Goal: Transaction & Acquisition: Purchase product/service

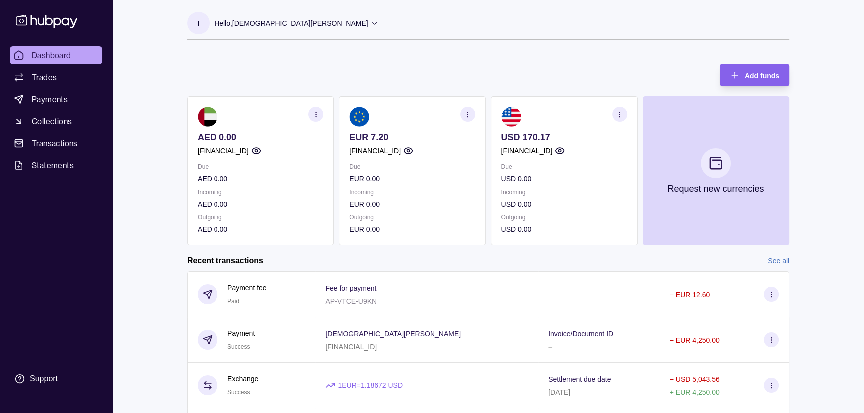
click at [73, 86] on ul "Dashboard Trades Payments Collections Transactions Statements" at bounding box center [56, 110] width 92 height 128
click at [75, 78] on link "Trades" at bounding box center [56, 77] width 92 height 18
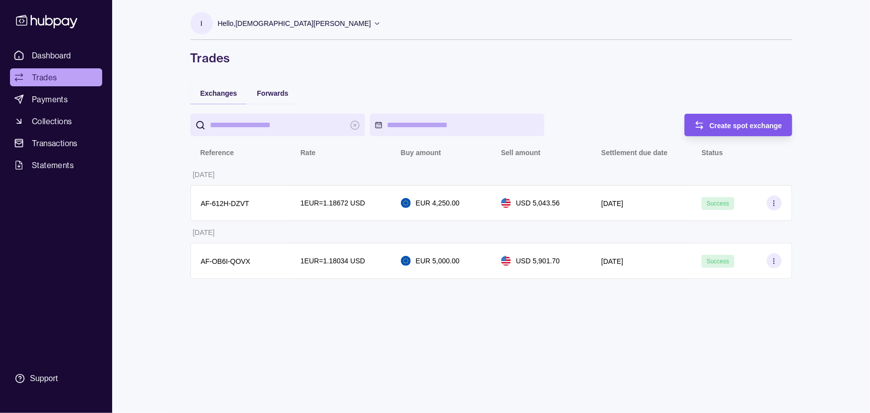
click at [729, 128] on span "Create spot exchange" at bounding box center [746, 126] width 73 height 8
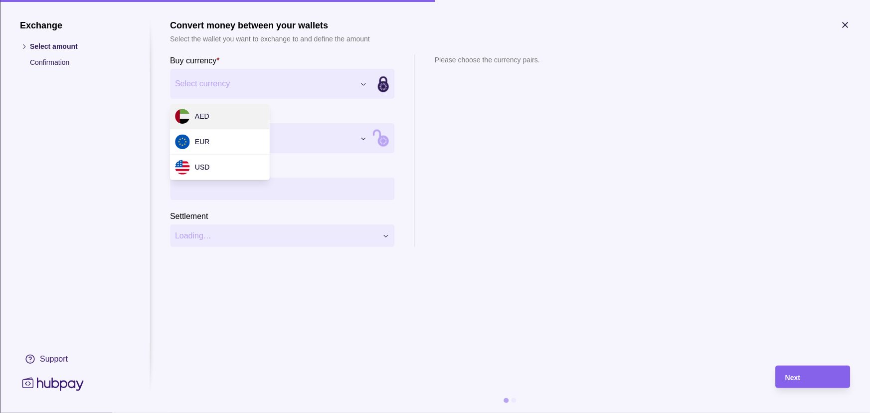
click at [265, 412] on div "Exchange Select amount Confirmation Support Convert money between your wallets …" at bounding box center [435, 413] width 870 height 0
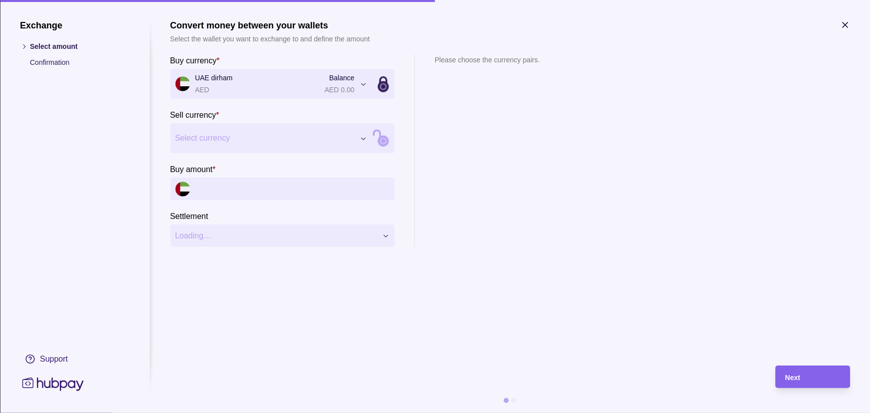
click at [217, 412] on div "Exchange Select amount Confirmation Support Convert money between your wallets …" at bounding box center [435, 413] width 870 height 0
click at [236, 188] on input "Buy amount *" at bounding box center [292, 189] width 194 height 22
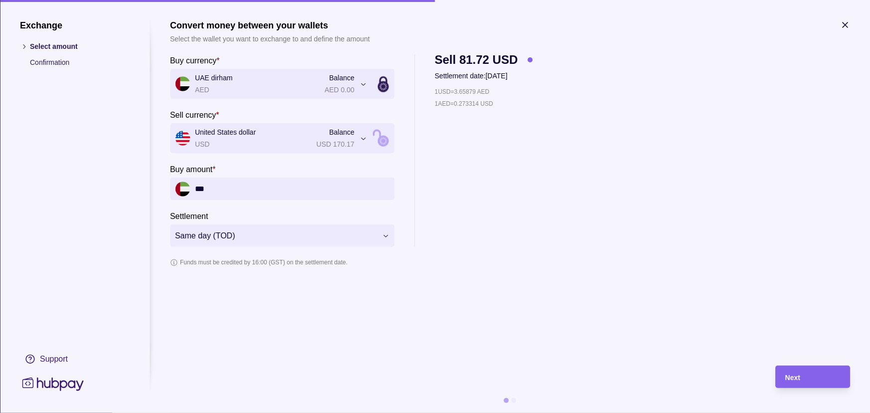
type input "***"
click at [555, 261] on section "Funds must be credited by 16:00 (GST) on the settlement date." at bounding box center [510, 262] width 680 height 11
click at [834, 384] on div "Next" at bounding box center [805, 376] width 70 height 22
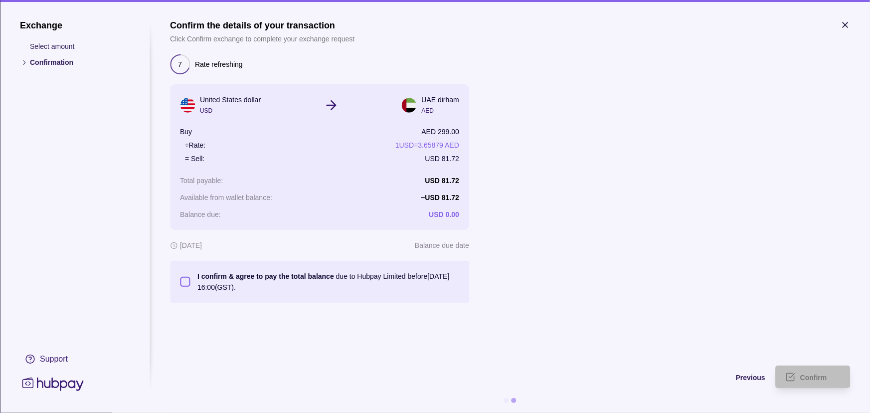
click at [182, 283] on button "I confirm & agree to pay the total balance due to Hubpay Limited before [DATE] …" at bounding box center [185, 282] width 10 height 10
click at [834, 374] on div "Confirm" at bounding box center [820, 377] width 40 height 12
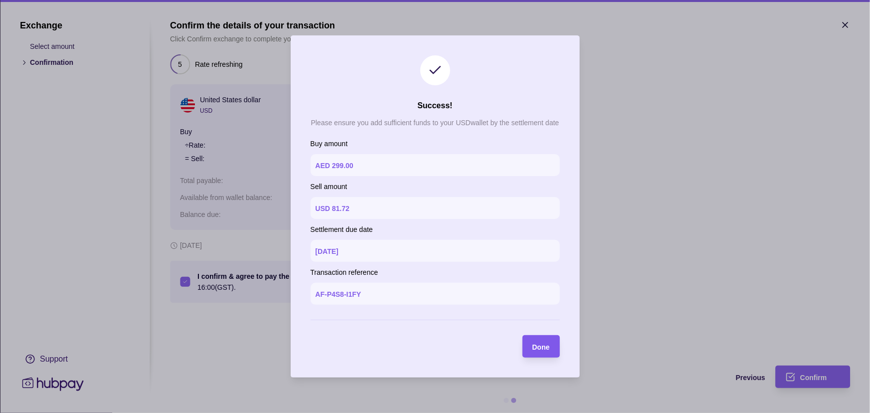
click at [538, 347] on span "Done" at bounding box center [541, 347] width 17 height 8
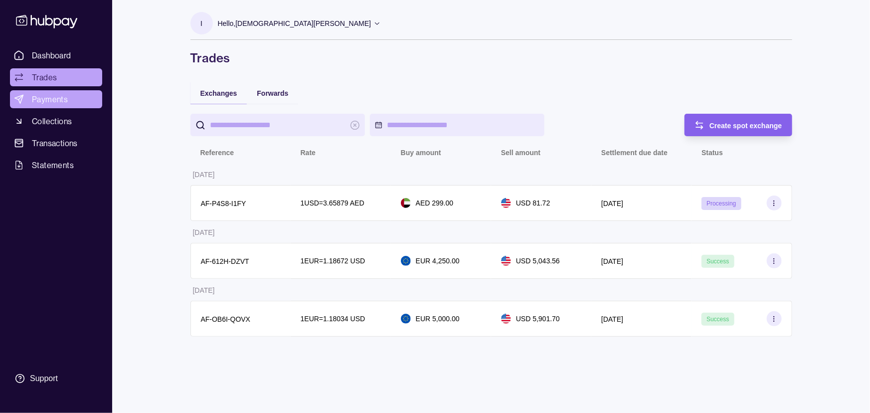
click at [56, 101] on span "Payments" at bounding box center [50, 99] width 36 height 12
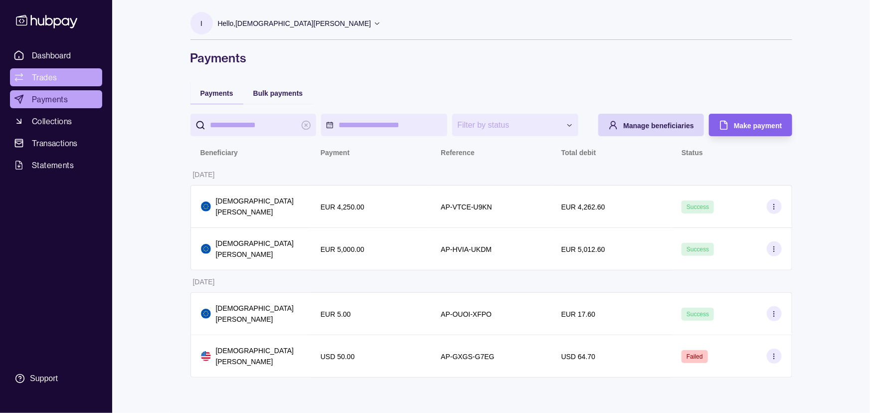
click at [56, 80] on link "Trades" at bounding box center [56, 77] width 92 height 18
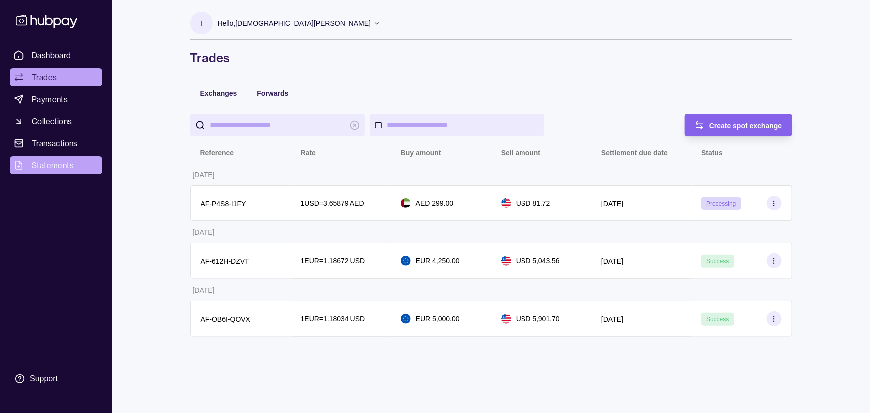
click at [70, 163] on span "Statements" at bounding box center [53, 165] width 42 height 12
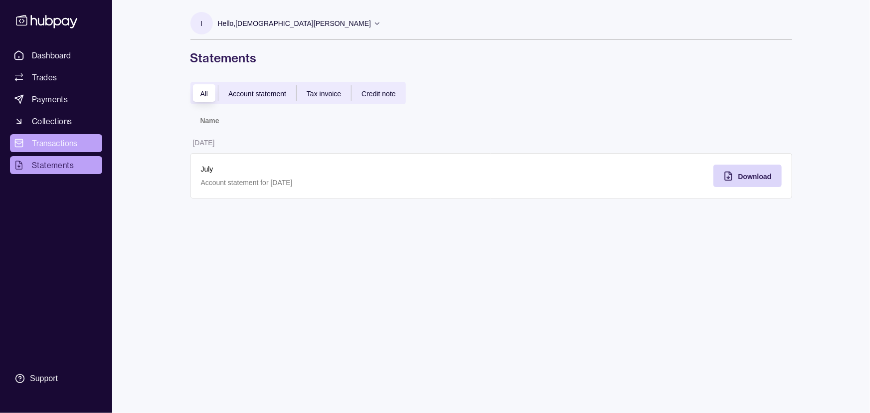
click at [66, 145] on span "Transactions" at bounding box center [55, 143] width 46 height 12
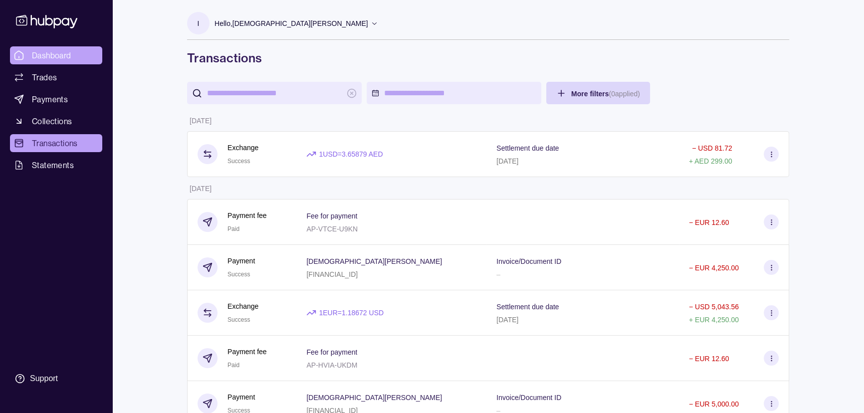
click at [80, 59] on link "Dashboard" at bounding box center [56, 55] width 92 height 18
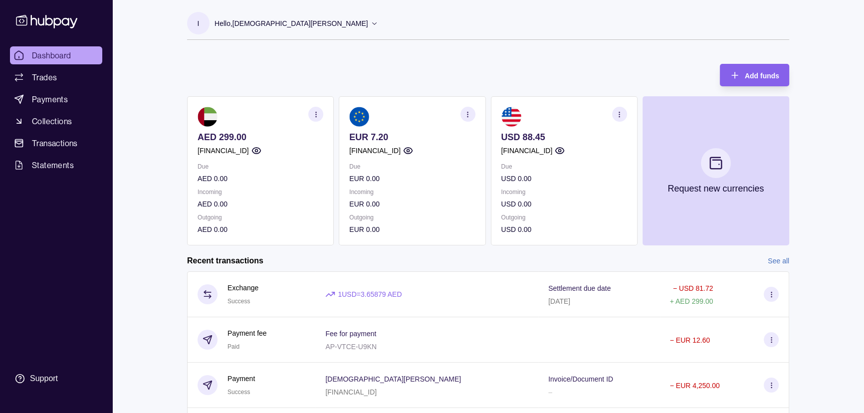
click at [251, 20] on p "Hello, [DEMOGRAPHIC_DATA][PERSON_NAME]" at bounding box center [291, 23] width 154 height 11
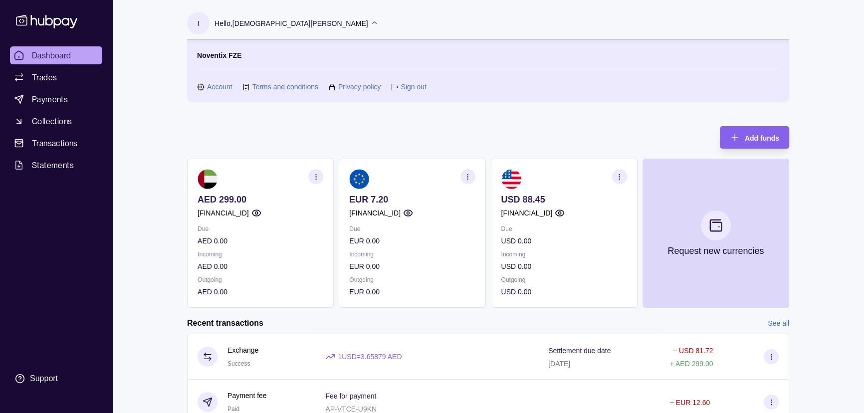
click at [223, 90] on link "Account" at bounding box center [219, 86] width 25 height 11
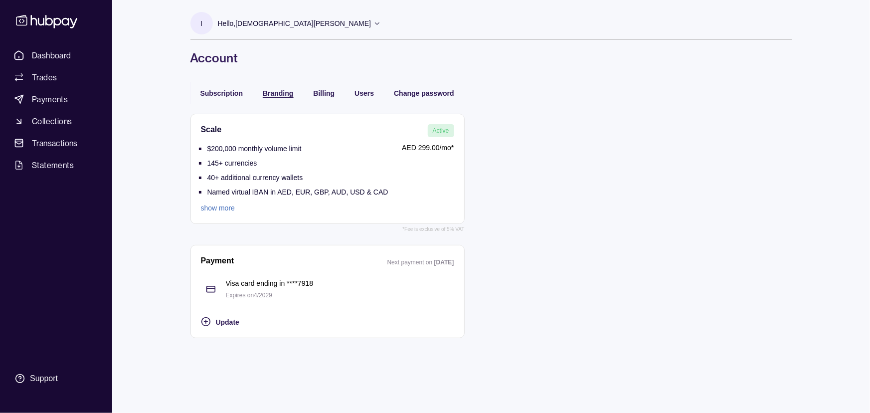
click at [288, 94] on span "Branding" at bounding box center [278, 93] width 30 height 8
click at [211, 95] on span "Subscription" at bounding box center [221, 93] width 43 height 8
click at [396, 58] on h1 "Account" at bounding box center [491, 58] width 602 height 16
click at [40, 53] on span "Dashboard" at bounding box center [51, 55] width 39 height 12
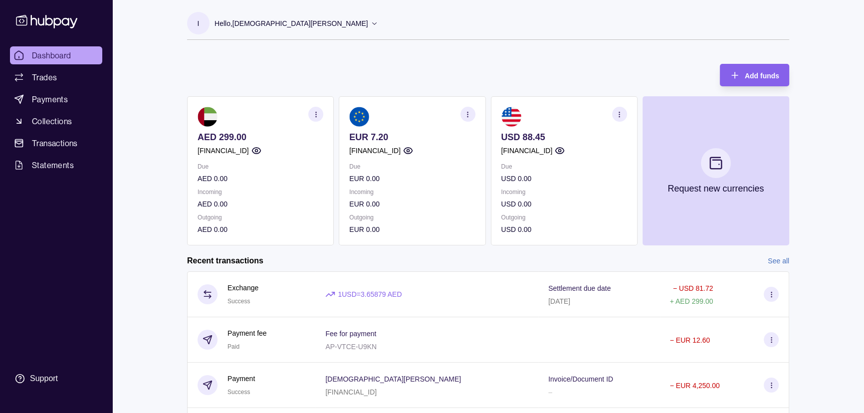
click at [224, 20] on p "Hello, [DEMOGRAPHIC_DATA][PERSON_NAME]" at bounding box center [291, 23] width 154 height 11
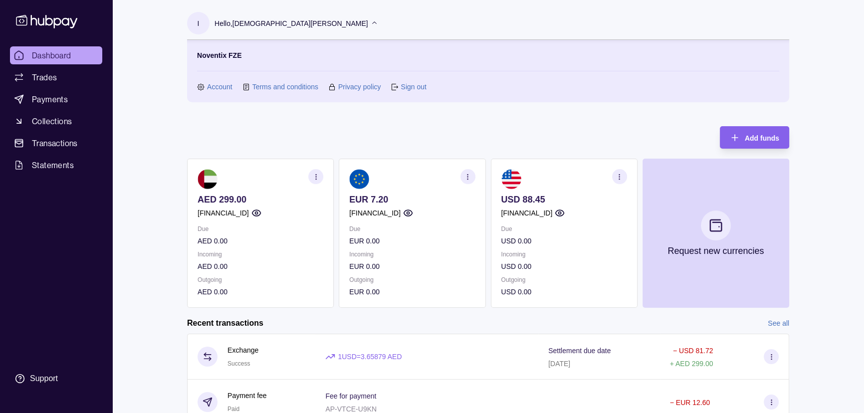
click at [229, 86] on link "Account" at bounding box center [219, 86] width 25 height 11
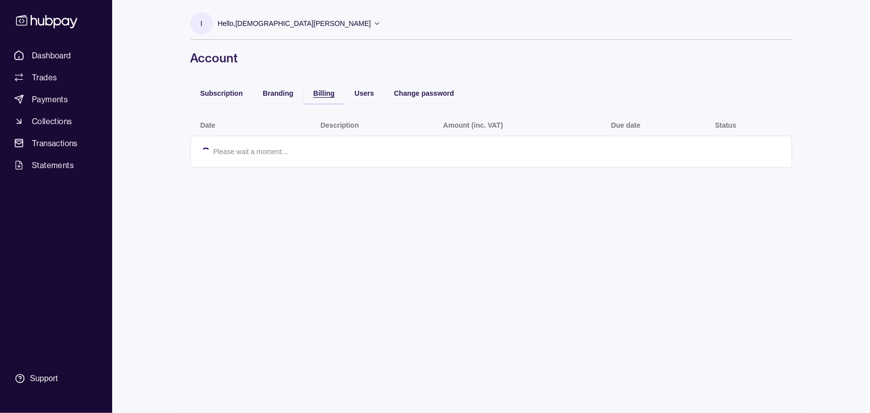
click at [319, 96] on span "Billing" at bounding box center [324, 93] width 21 height 8
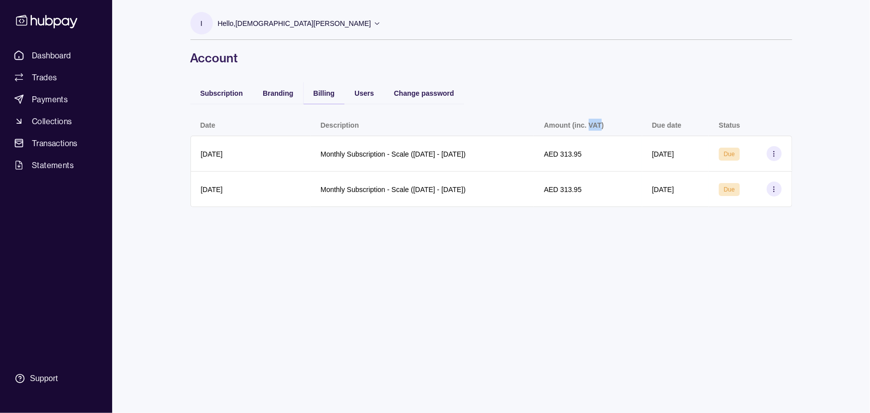
drag, startPoint x: 607, startPoint y: 122, endPoint x: 619, endPoint y: 123, distance: 12.5
click at [604, 123] on p "Amount (inc. VAT)" at bounding box center [574, 125] width 60 height 8
click at [626, 131] on th "Amount (inc. VAT)" at bounding box center [588, 125] width 108 height 22
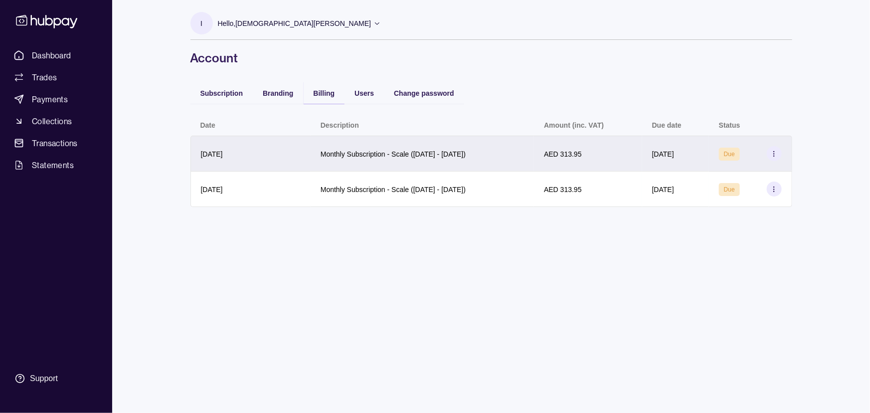
click at [570, 160] on div "AED 313.95" at bounding box center [588, 154] width 108 height 36
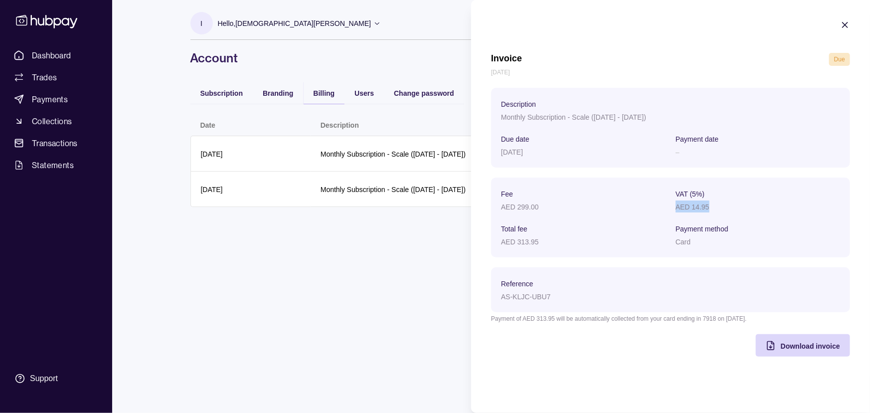
drag, startPoint x: 675, startPoint y: 209, endPoint x: 716, endPoint y: 207, distance: 40.4
click at [716, 207] on section "Fee AED 299.00 VAT (5%) AED 14.95 Total fee AED 313.95 Payment method Card" at bounding box center [670, 217] width 339 height 60
click at [710, 214] on section "Fee AED 299.00 VAT (5%) AED 14.95 Total fee AED 313.95 Payment method Card" at bounding box center [670, 217] width 339 height 60
drag, startPoint x: 674, startPoint y: 209, endPoint x: 698, endPoint y: 234, distance: 34.9
click at [698, 234] on section "Fee AED 299.00 VAT (5%) AED 14.95 Total fee AED 313.95 Payment method Card" at bounding box center [670, 217] width 339 height 60
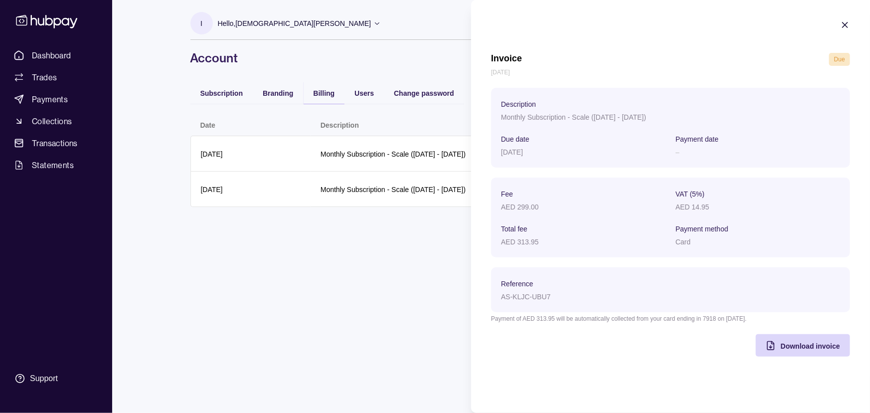
click at [706, 252] on section "Fee AED 299.00 VAT (5%) AED 14.95 Total fee AED 313.95 Payment method Card" at bounding box center [670, 218] width 359 height 80
click at [847, 22] on icon "button" at bounding box center [845, 24] width 5 height 5
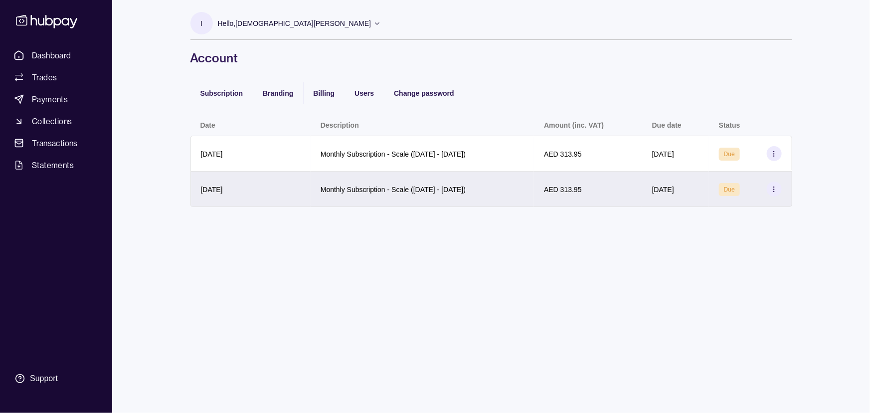
click at [740, 189] on div "Due" at bounding box center [729, 189] width 21 height 13
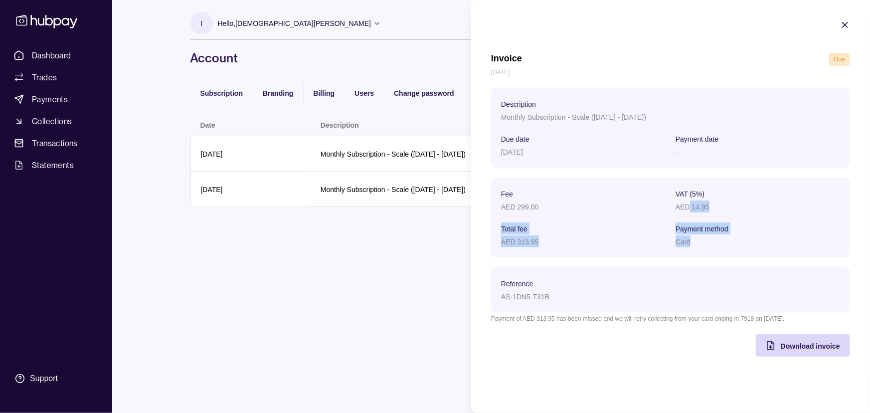
drag, startPoint x: 689, startPoint y: 207, endPoint x: 693, endPoint y: 235, distance: 28.3
click at [693, 235] on section "Fee AED 299.00 VAT (5%) AED 14.95 Total fee AED 313.95 Payment method Card" at bounding box center [670, 217] width 339 height 60
click at [697, 243] on div "Card" at bounding box center [758, 241] width 165 height 12
click at [587, 247] on div "AED 313.95" at bounding box center [583, 241] width 165 height 12
drag, startPoint x: 514, startPoint y: 242, endPoint x: 557, endPoint y: 242, distance: 42.9
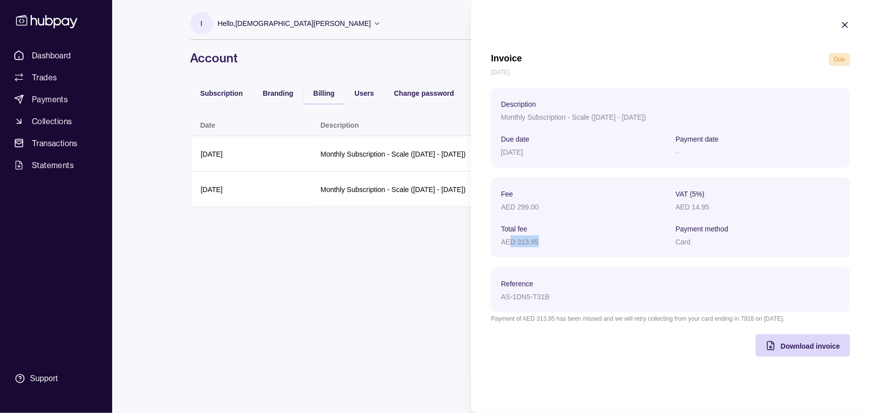
click at [557, 242] on div "AED 313.95" at bounding box center [583, 241] width 165 height 12
click at [557, 241] on div "AED 313.95" at bounding box center [583, 241] width 165 height 12
click at [846, 25] on icon "button" at bounding box center [845, 24] width 5 height 5
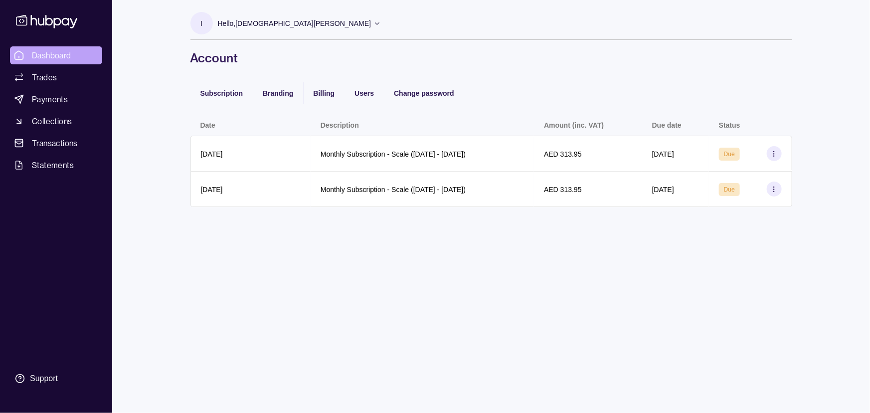
click at [68, 61] on span "Dashboard" at bounding box center [51, 55] width 39 height 12
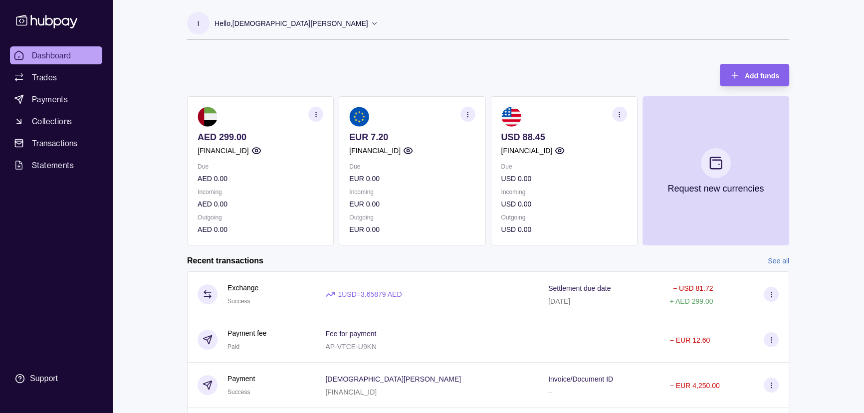
click at [236, 136] on p "AED 299.00" at bounding box center [260, 137] width 126 height 11
click at [61, 81] on link "Trades" at bounding box center [56, 77] width 92 height 18
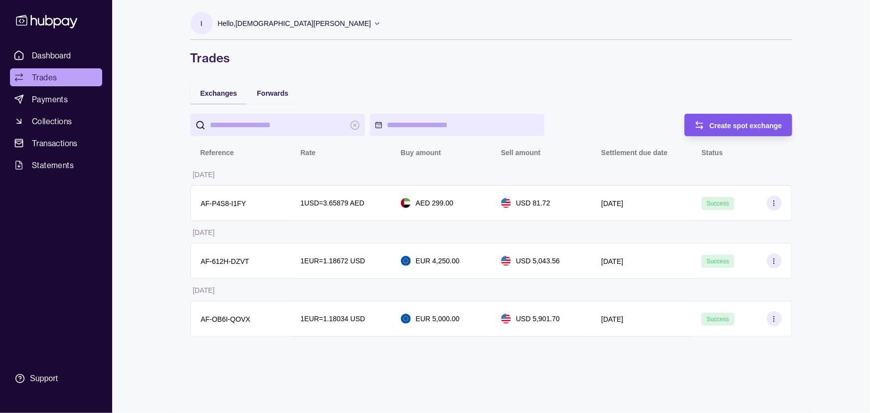
click at [700, 121] on icon "button" at bounding box center [700, 125] width 10 height 10
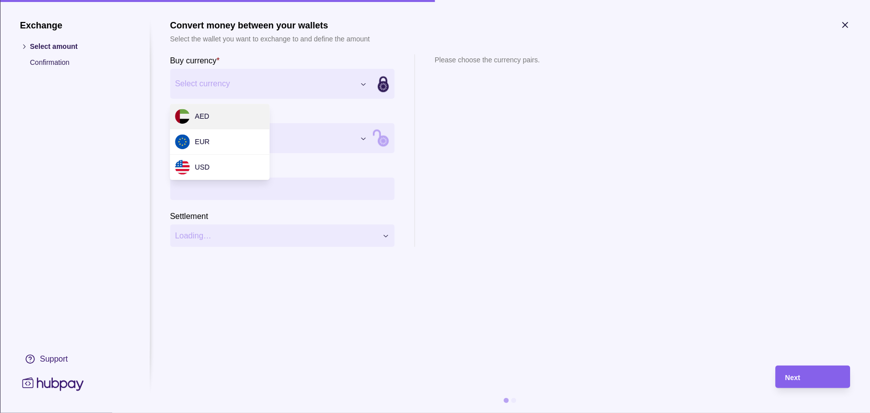
click at [225, 412] on div "Exchange Select amount Confirmation Support Convert money between your wallets …" at bounding box center [435, 413] width 870 height 0
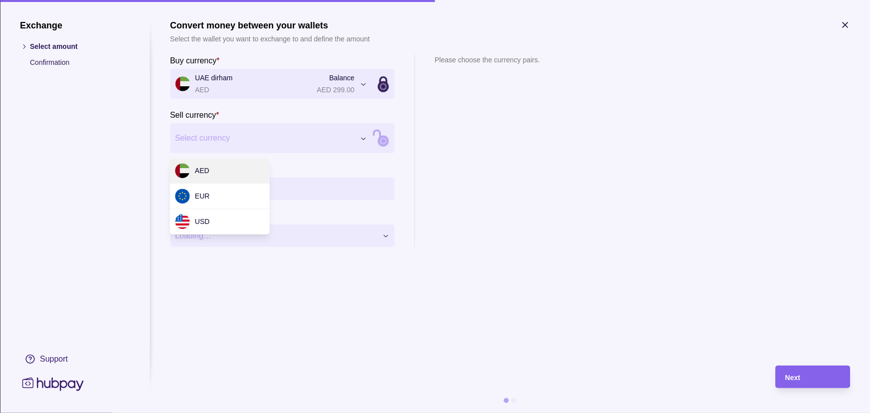
click at [215, 412] on div "Exchange Select amount Confirmation Support Convert money between your wallets …" at bounding box center [435, 413] width 870 height 0
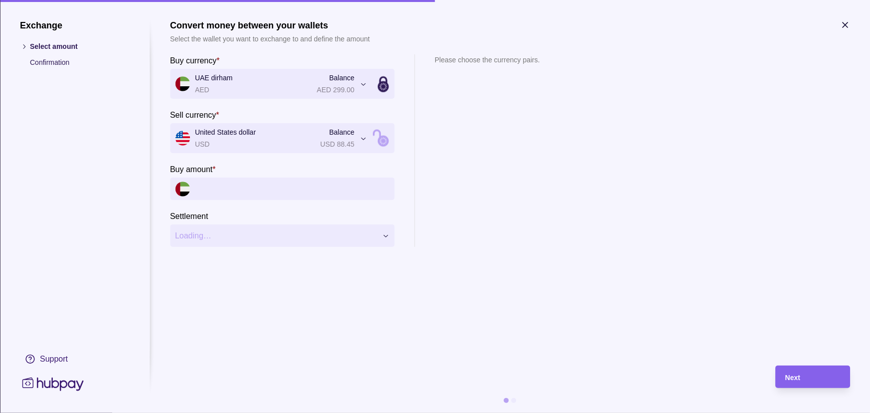
click at [221, 199] on input "Buy amount *" at bounding box center [292, 189] width 194 height 22
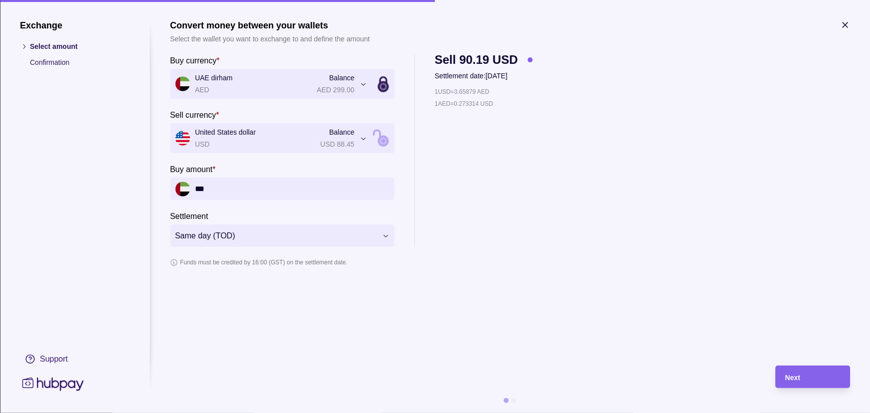
type input "***"
click at [48, 385] on icon at bounding box center [53, 383] width 66 height 18
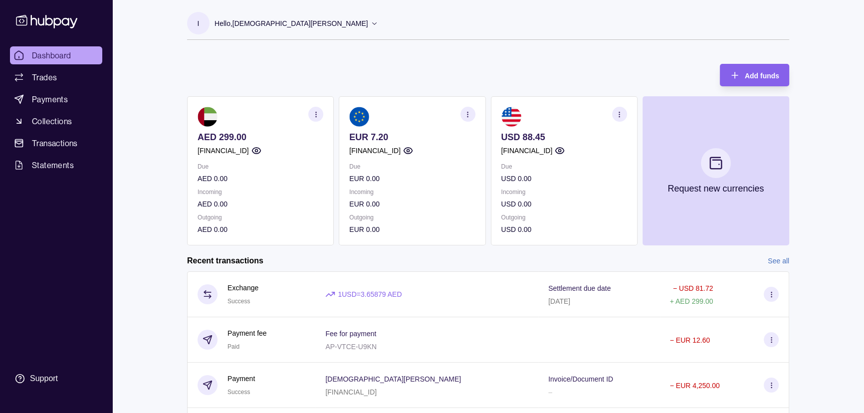
click at [390, 135] on p "EUR 7.20" at bounding box center [412, 137] width 126 height 11
click at [379, 142] on p "EUR 7.20" at bounding box center [412, 137] width 126 height 11
click at [383, 134] on p "EUR 7.20" at bounding box center [412, 137] width 126 height 11
click at [71, 103] on link "Payments" at bounding box center [56, 99] width 92 height 18
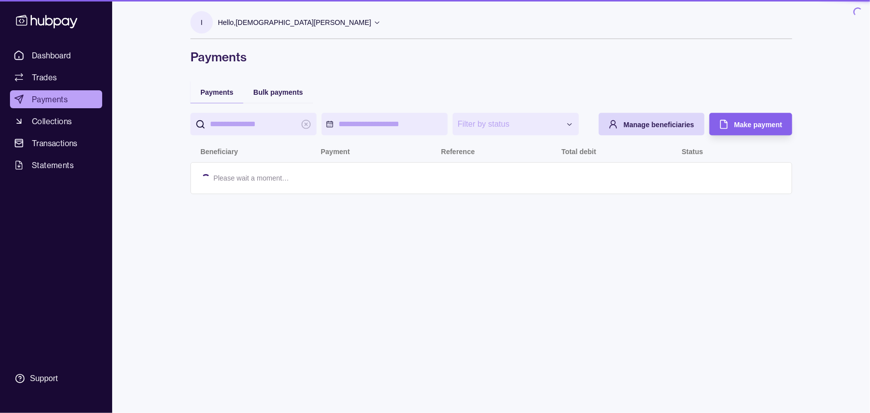
click at [65, 138] on span "Transactions" at bounding box center [55, 143] width 46 height 12
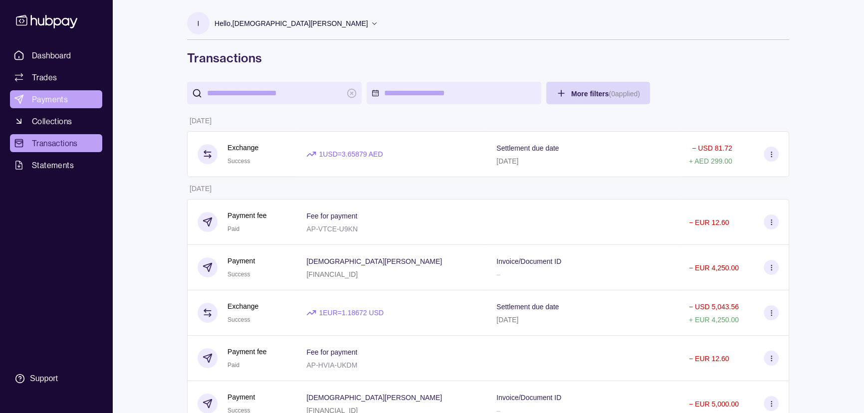
click at [68, 97] on link "Payments" at bounding box center [56, 99] width 92 height 18
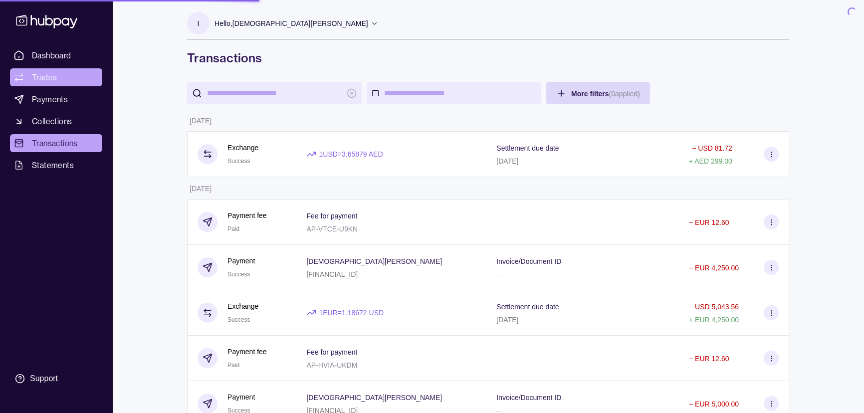
click at [62, 81] on link "Trades" at bounding box center [56, 77] width 92 height 18
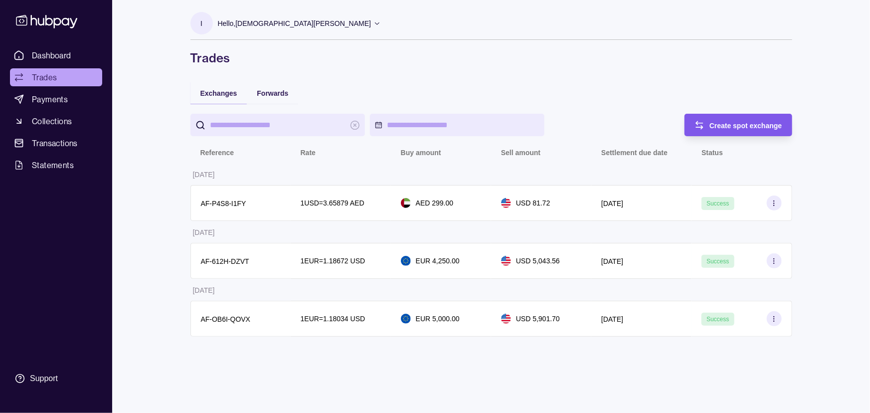
click at [776, 119] on div "Create spot exchange" at bounding box center [746, 125] width 73 height 12
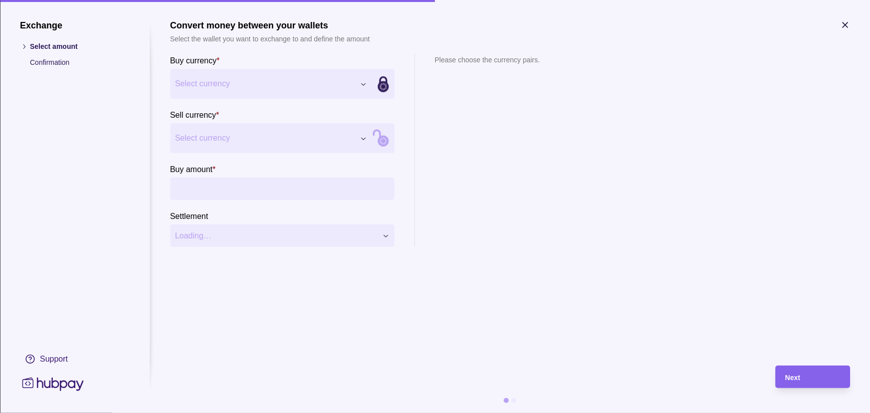
click at [277, 412] on div "Exchange Select amount Confirmation Support Convert money between your wallets …" at bounding box center [435, 413] width 870 height 0
click at [256, 412] on div "Exchange Select amount Confirmation Support Convert money between your wallets …" at bounding box center [435, 413] width 870 height 0
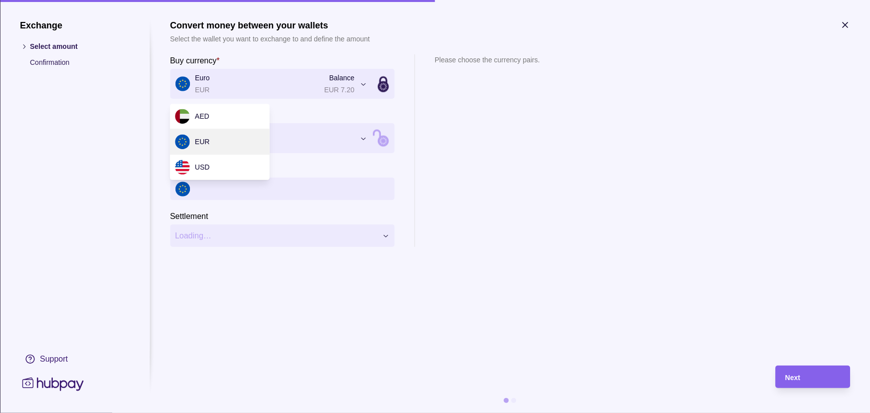
click at [209, 412] on div "Exchange Select amount Confirmation Support Convert money between your wallets …" at bounding box center [435, 413] width 870 height 0
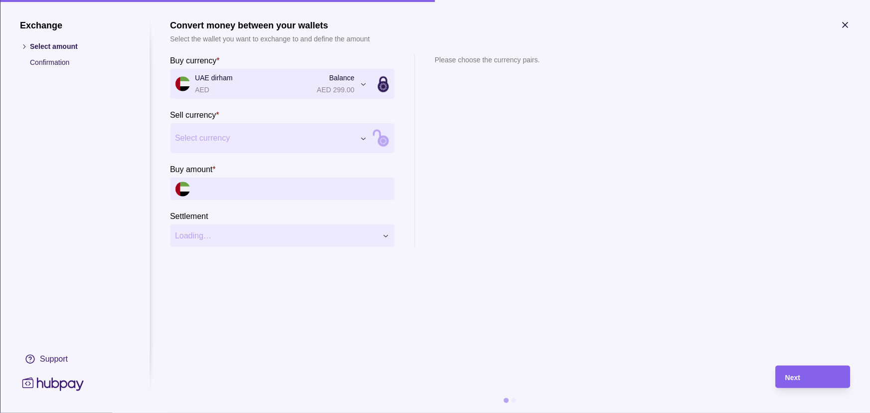
click at [218, 412] on div "Exchange Select amount Confirmation Support Convert money between your wallets …" at bounding box center [435, 413] width 870 height 0
click at [222, 187] on input "Buy amount *" at bounding box center [292, 189] width 194 height 22
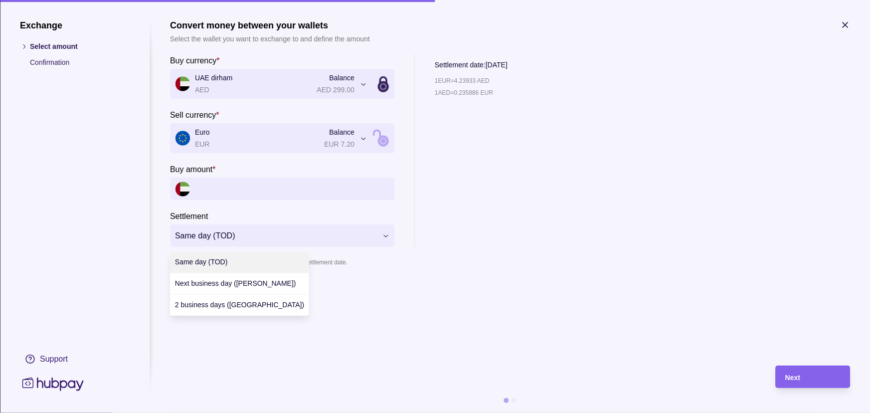
click at [237, 412] on div "**********" at bounding box center [435, 413] width 870 height 0
click at [274, 412] on div "**********" at bounding box center [435, 413] width 870 height 0
click at [267, 187] on input "Buy amount *" at bounding box center [292, 189] width 194 height 22
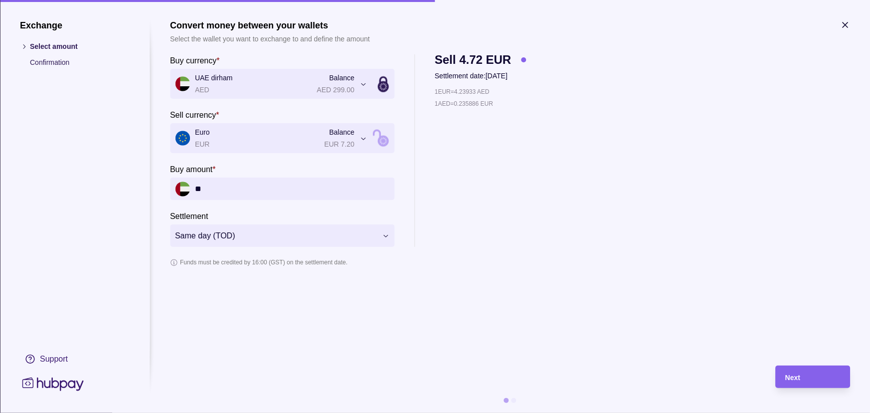
type input "*"
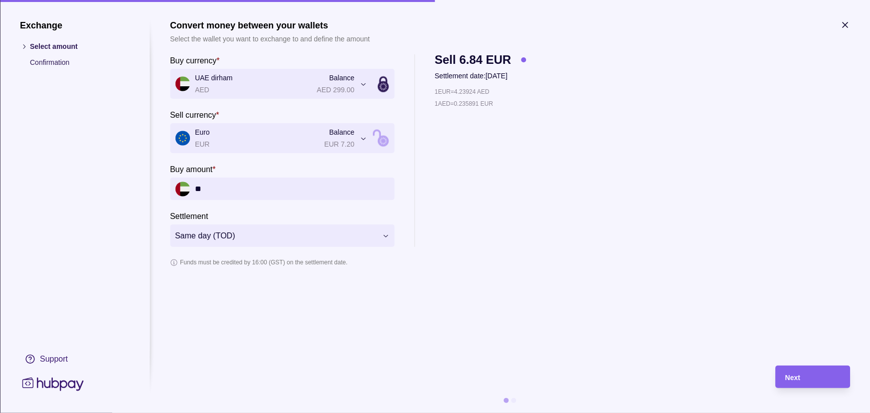
type input "*"
type input "**"
click at [821, 371] on div "Next" at bounding box center [812, 377] width 55 height 12
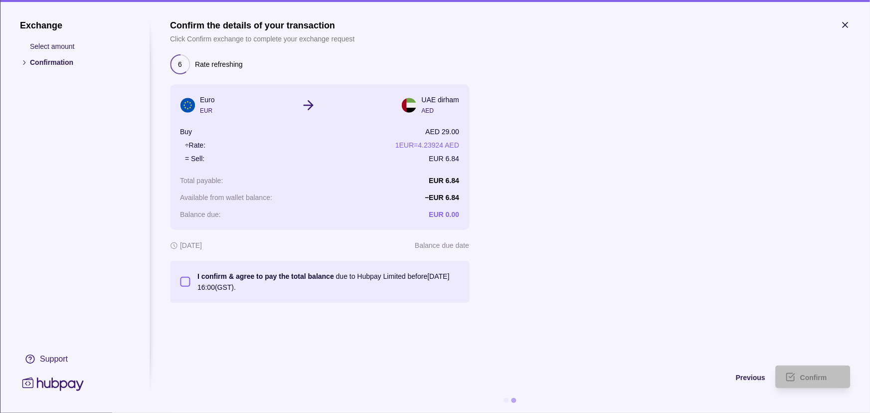
click at [180, 284] on button "I confirm & agree to pay the total balance due to Hubpay Limited before [DATE] …" at bounding box center [185, 282] width 10 height 10
click at [801, 384] on div "Confirm" at bounding box center [805, 376] width 70 height 22
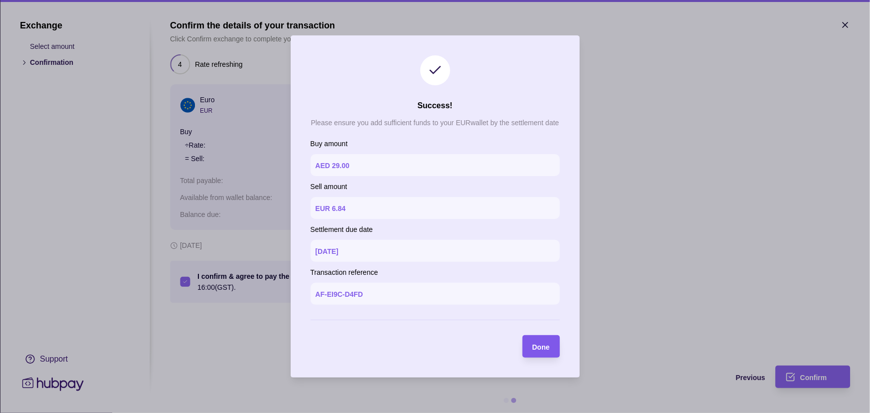
click at [545, 351] on div "Done" at bounding box center [541, 347] width 17 height 12
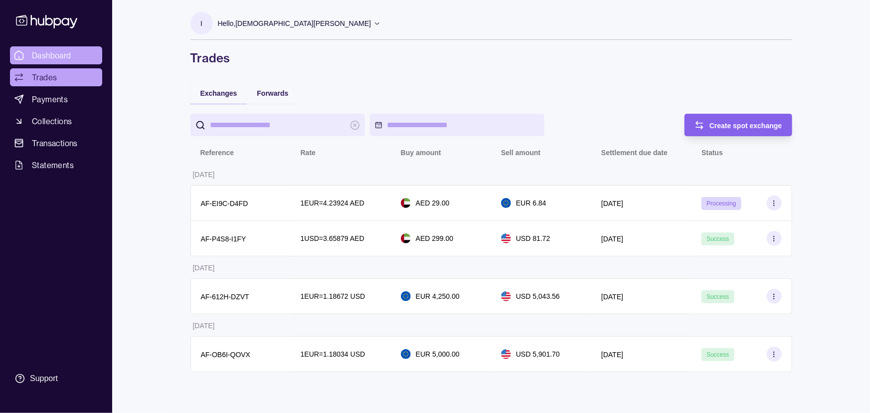
click at [63, 54] on span "Dashboard" at bounding box center [51, 55] width 39 height 12
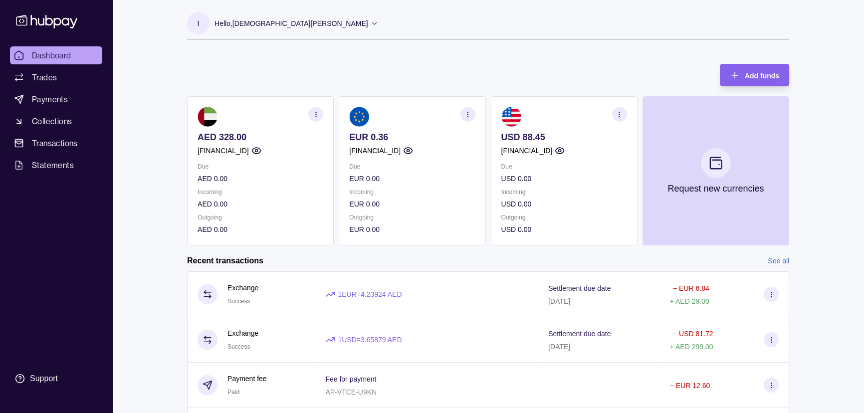
click at [540, 136] on p "USD 88.45" at bounding box center [564, 137] width 126 height 11
click at [521, 135] on p "USD 88.45" at bounding box center [564, 137] width 126 height 11
click at [544, 139] on p "USD 88.45" at bounding box center [564, 137] width 126 height 11
click at [51, 85] on link "Trades" at bounding box center [56, 77] width 92 height 18
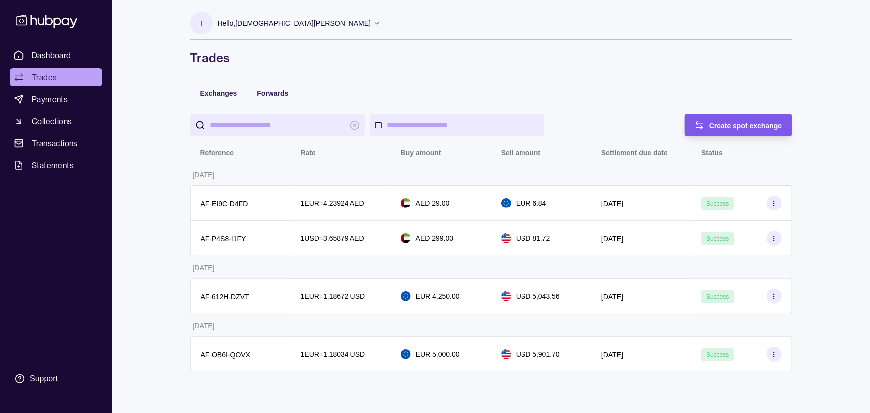
click at [763, 124] on span "Create spot exchange" at bounding box center [746, 126] width 73 height 8
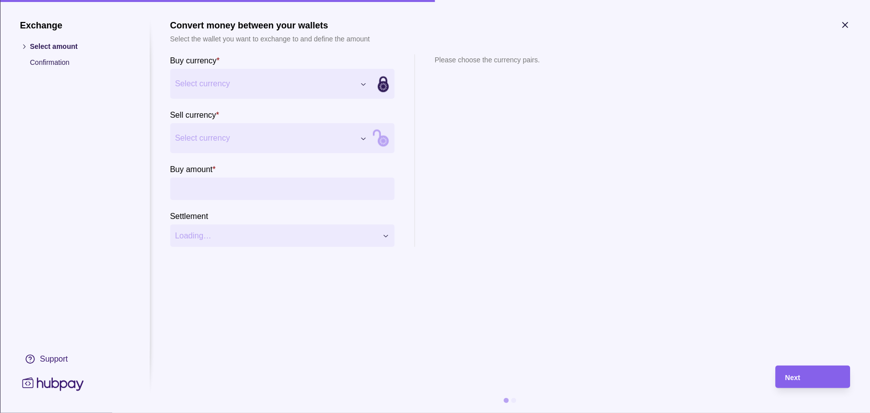
click at [230, 412] on div "Exchange Select amount Confirmation Support Convert money between your wallets …" at bounding box center [435, 413] width 870 height 0
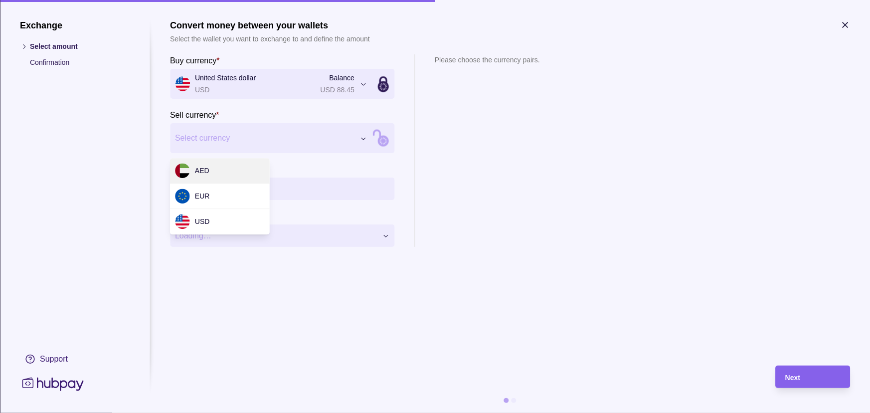
click at [227, 412] on div "Exchange Select amount Confirmation Support Convert money between your wallets …" at bounding box center [435, 413] width 870 height 0
click at [226, 412] on div "Exchange Select amount Confirmation Support Convert money between your wallets …" at bounding box center [435, 413] width 870 height 0
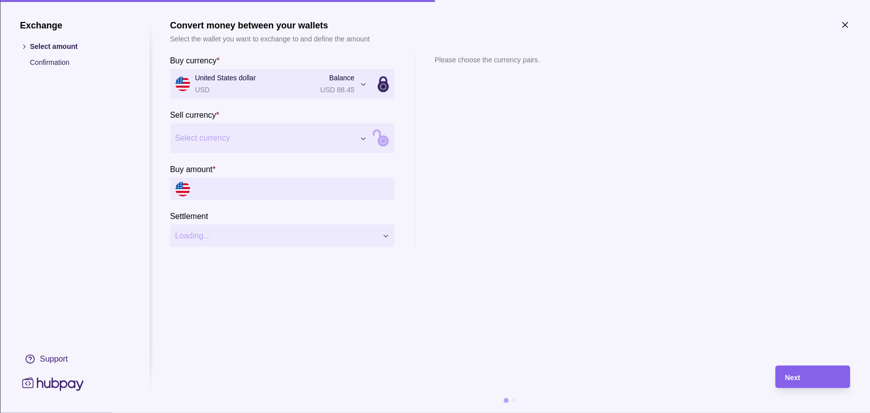
click at [213, 412] on div "Exchange Select amount Confirmation Support Convert money between your wallets …" at bounding box center [435, 413] width 870 height 0
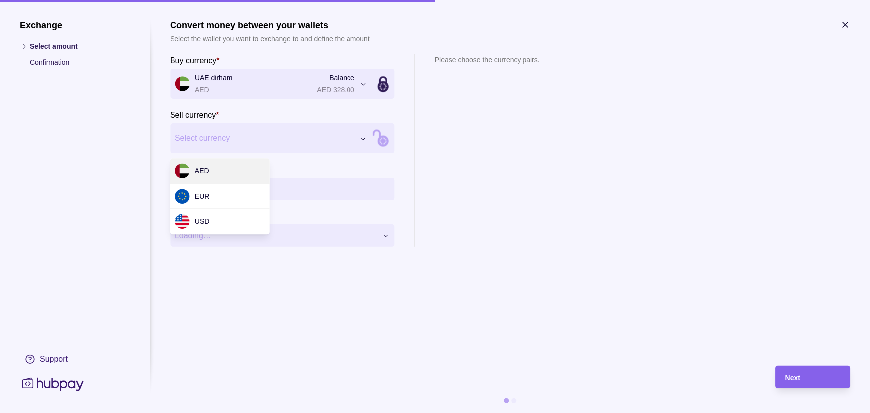
click at [210, 412] on div "Exchange Select amount Confirmation Support Convert money between your wallets …" at bounding box center [435, 413] width 870 height 0
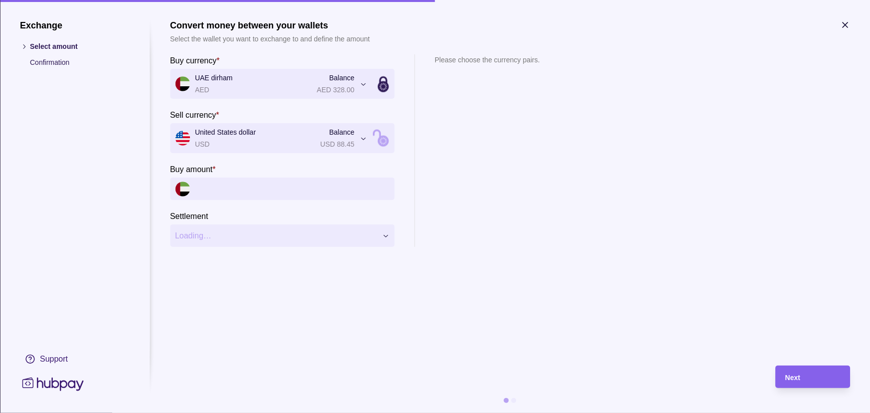
click at [210, 195] on input "Buy amount *" at bounding box center [292, 189] width 194 height 22
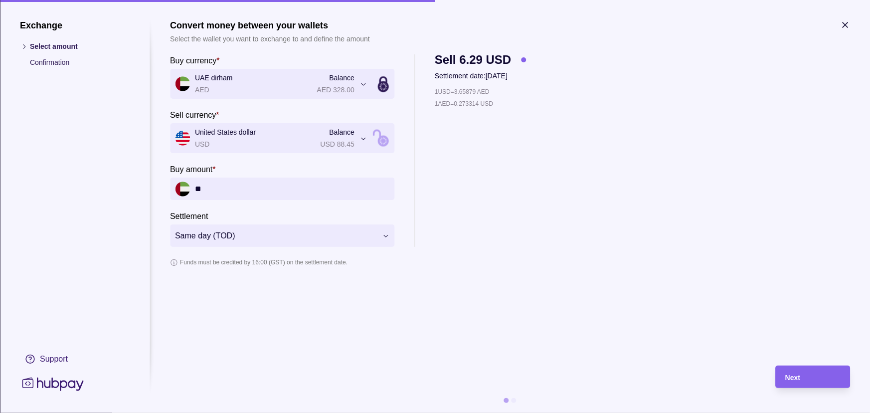
type input "*"
type input "***"
click at [821, 379] on div "Next" at bounding box center [812, 377] width 55 height 12
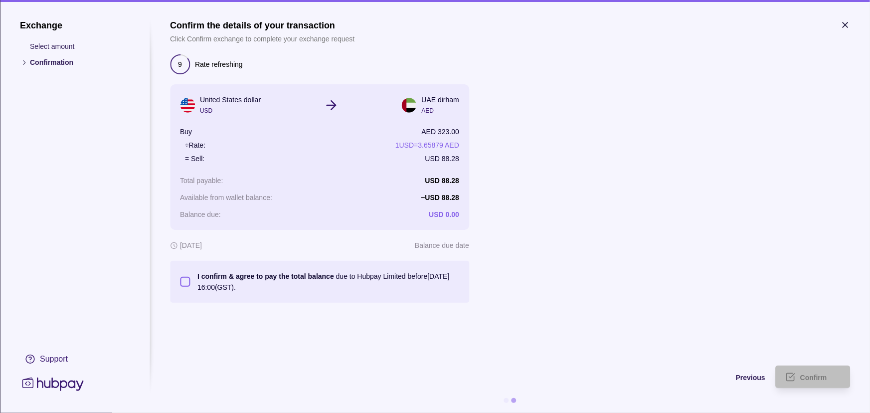
click at [182, 279] on button "I confirm & agree to pay the total balance due to Hubpay Limited before [DATE] …" at bounding box center [185, 282] width 10 height 10
click at [824, 379] on span "Confirm" at bounding box center [813, 377] width 27 height 8
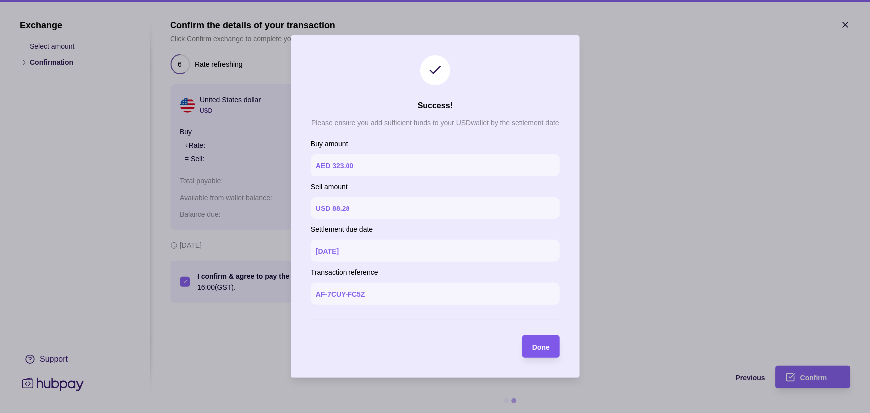
click at [542, 356] on div "Done" at bounding box center [534, 346] width 32 height 22
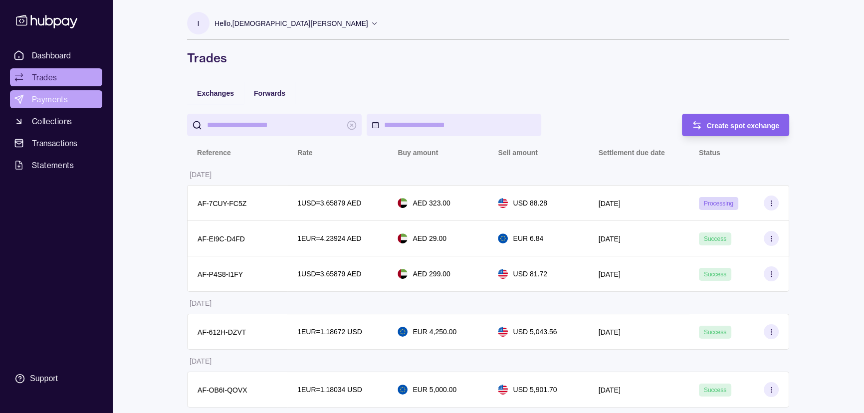
click at [53, 96] on span "Payments" at bounding box center [50, 99] width 36 height 12
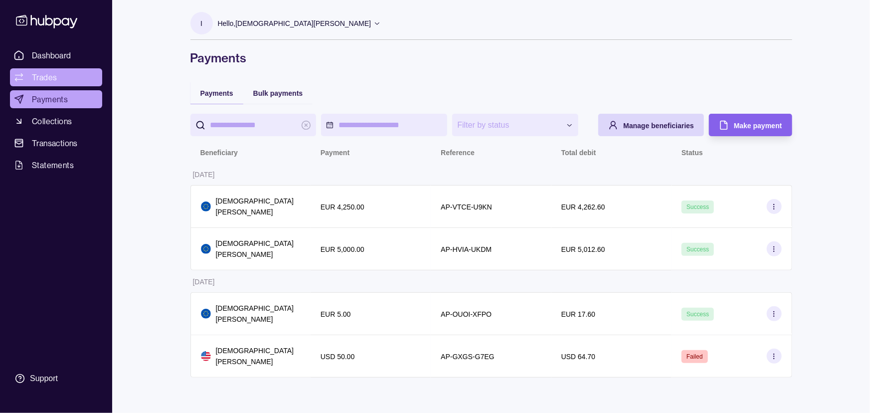
click at [52, 78] on span "Trades" at bounding box center [44, 77] width 25 height 12
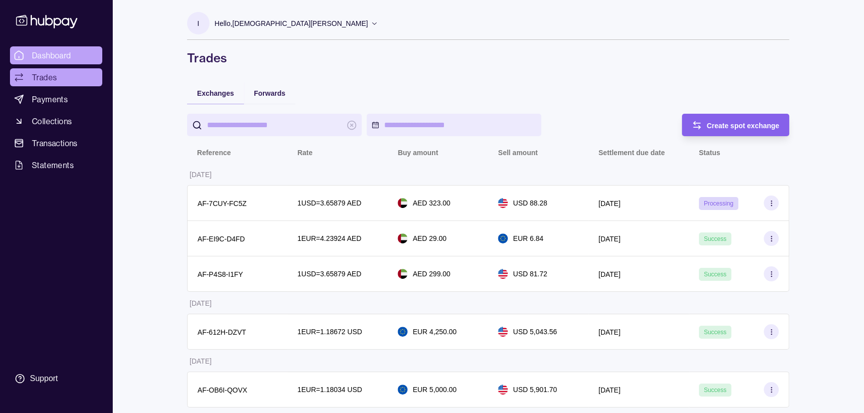
click at [54, 55] on span "Dashboard" at bounding box center [51, 55] width 39 height 12
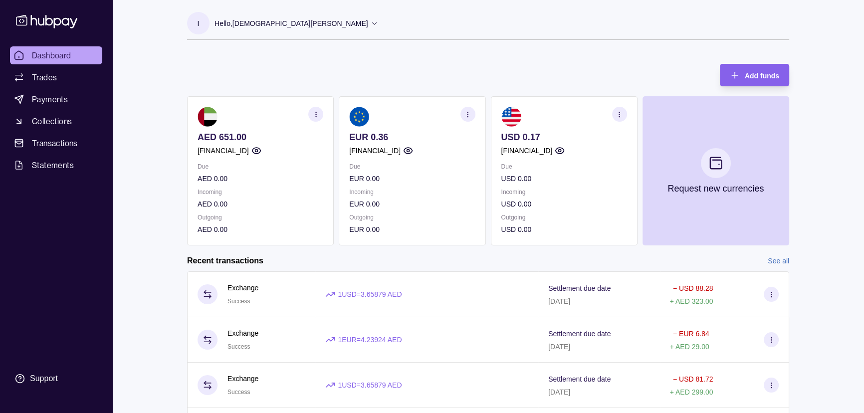
click at [56, 67] on ul "Dashboard Trades Payments Collections Transactions Statements" at bounding box center [56, 110] width 92 height 128
click at [59, 70] on link "Trades" at bounding box center [56, 77] width 92 height 18
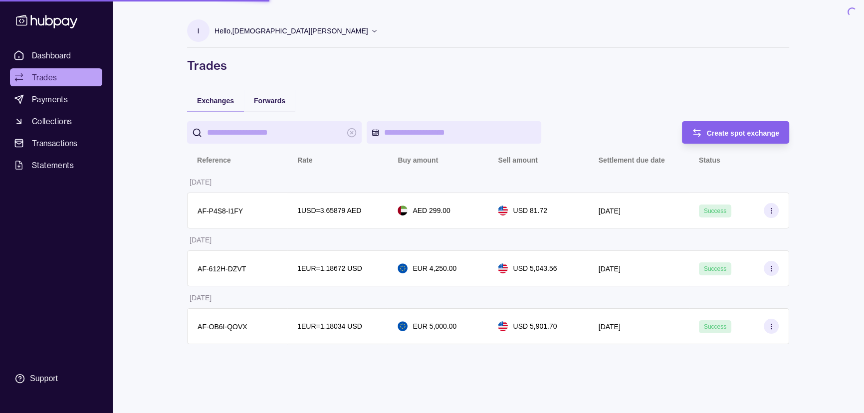
click at [65, 56] on span "Dashboard" at bounding box center [51, 55] width 39 height 12
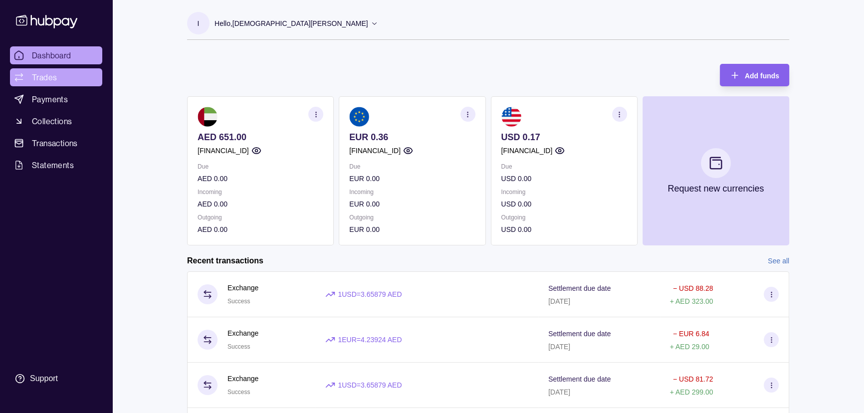
click at [64, 73] on link "Trades" at bounding box center [56, 77] width 92 height 18
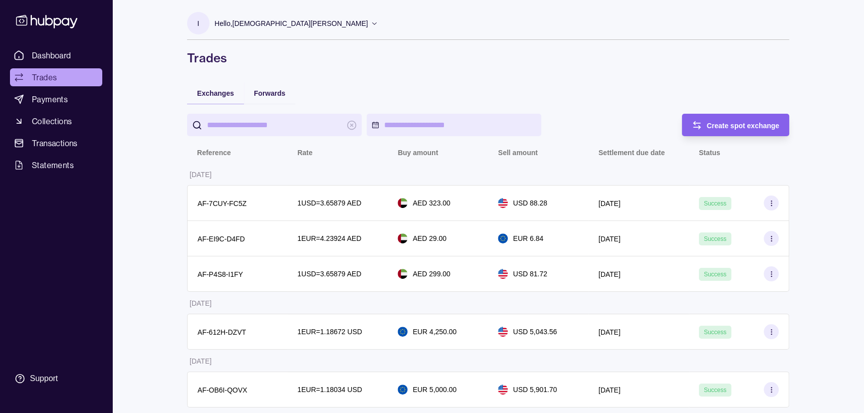
click at [78, 101] on link "Payments" at bounding box center [56, 99] width 92 height 18
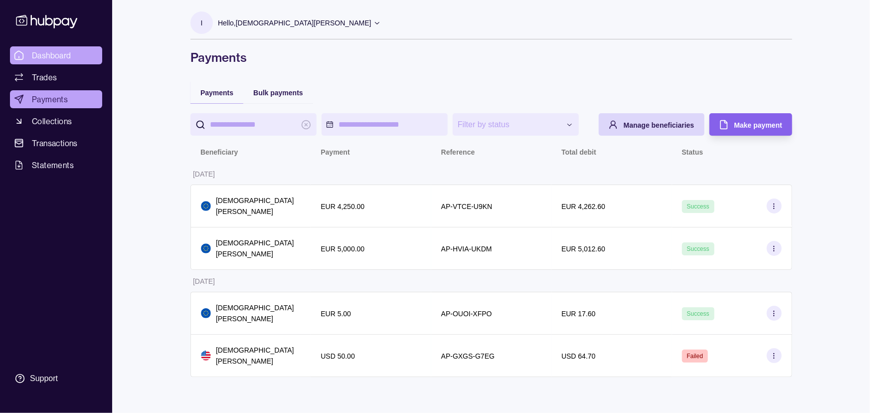
click at [65, 55] on span "Dashboard" at bounding box center [51, 55] width 39 height 12
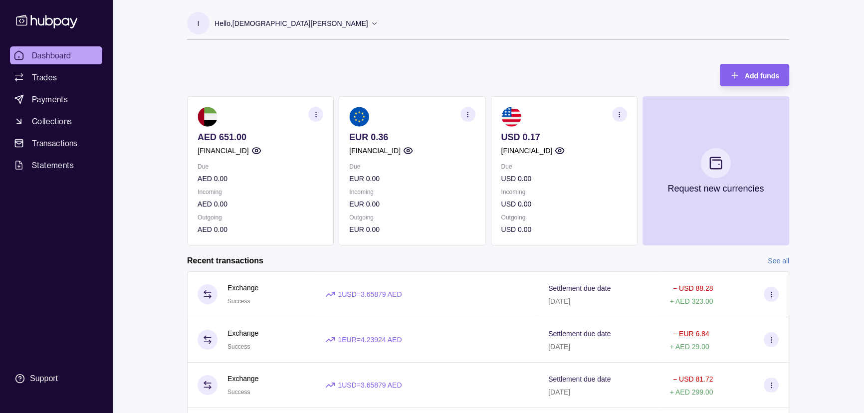
click at [251, 138] on p "AED 651.00" at bounding box center [260, 137] width 126 height 11
click at [280, 85] on div "Add funds AED 651.00 AE120960000536060001506 Due AED 0.00 Incoming AED 0.00 Out…" at bounding box center [488, 149] width 602 height 191
click at [130, 130] on div "Dashboard Trades Payments Collections Transactions Statements Support I Hello, …" at bounding box center [432, 265] width 864 height 531
click at [86, 118] on link "Collections" at bounding box center [56, 121] width 92 height 18
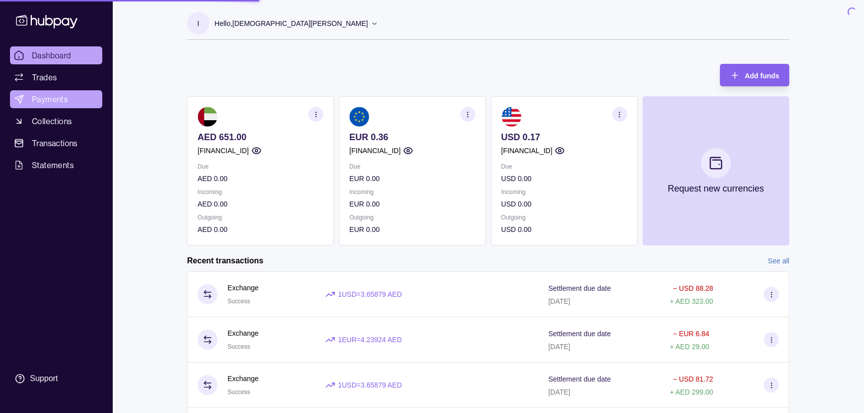
click at [82, 101] on link "Payments" at bounding box center [56, 99] width 92 height 18
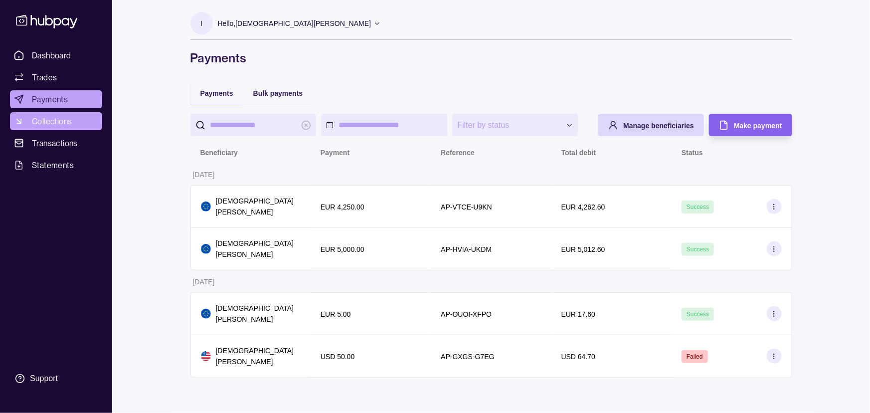
click at [77, 123] on link "Collections" at bounding box center [56, 121] width 92 height 18
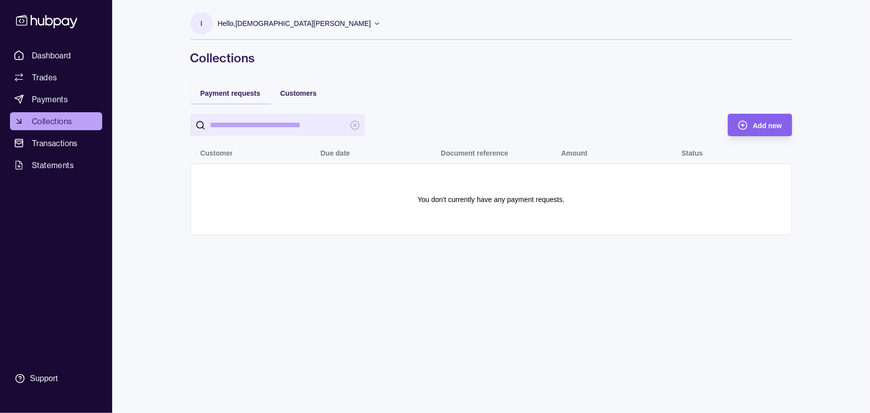
click at [57, 89] on ul "Dashboard Trades Payments Collections Transactions Statements" at bounding box center [56, 110] width 92 height 128
click at [60, 95] on span "Payments" at bounding box center [50, 99] width 36 height 12
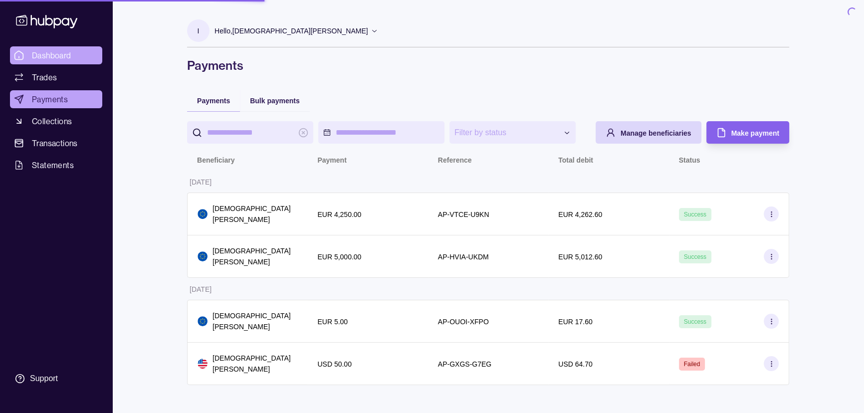
click at [67, 57] on span "Dashboard" at bounding box center [51, 55] width 39 height 12
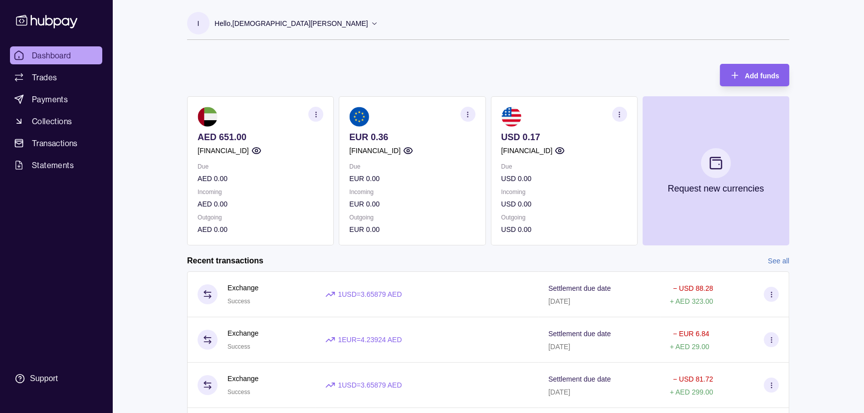
click at [256, 25] on p "Hello, [DEMOGRAPHIC_DATA][PERSON_NAME]" at bounding box center [291, 23] width 154 height 11
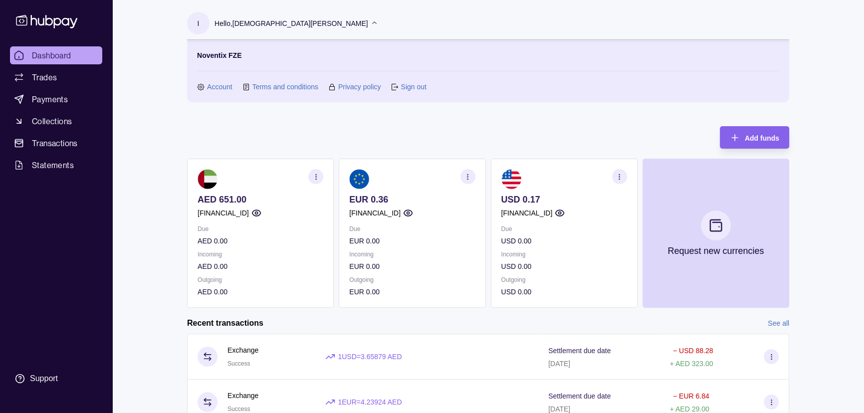
click at [214, 86] on link "Account" at bounding box center [219, 86] width 25 height 11
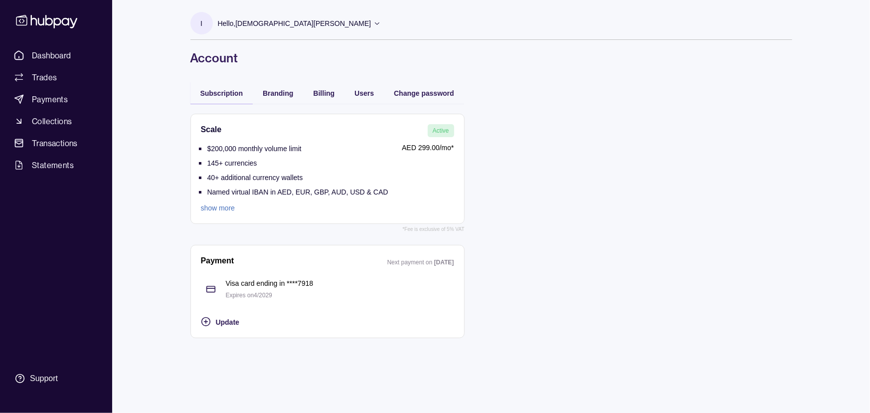
click at [226, 329] on section "Payment Next payment on 22 Sep 2025 Visa card ending in **** 7918 Expires on 4 …" at bounding box center [327, 291] width 274 height 93
click at [227, 320] on span "Update" at bounding box center [227, 322] width 23 height 8
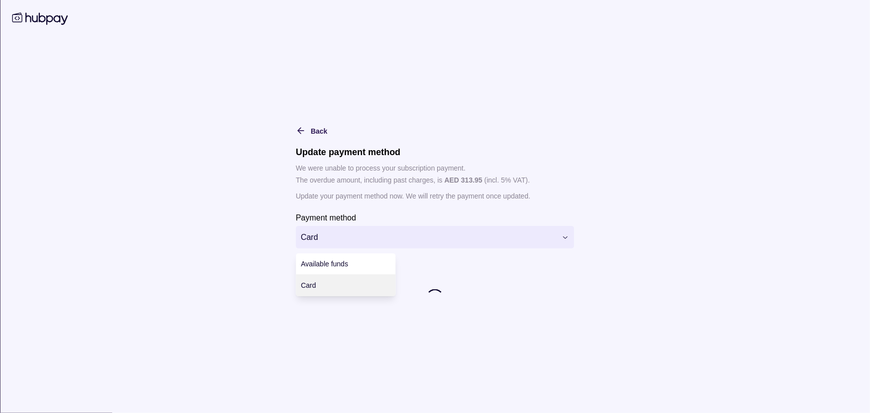
click at [385, 244] on html "**********" at bounding box center [435, 206] width 870 height 413
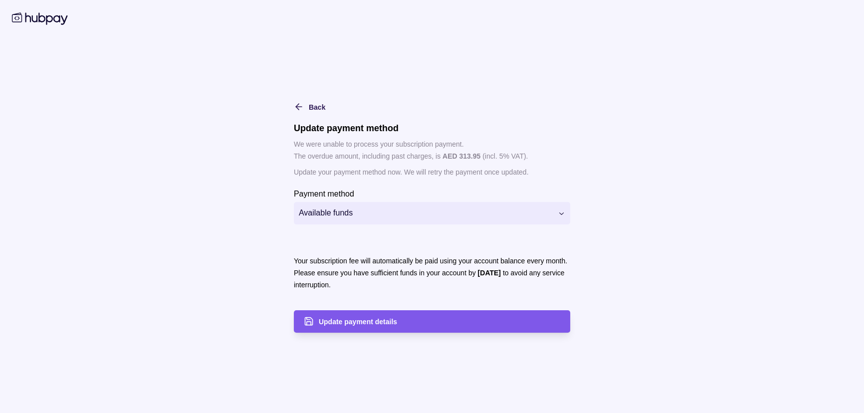
click at [364, 326] on div "Update payment details" at bounding box center [439, 321] width 241 height 12
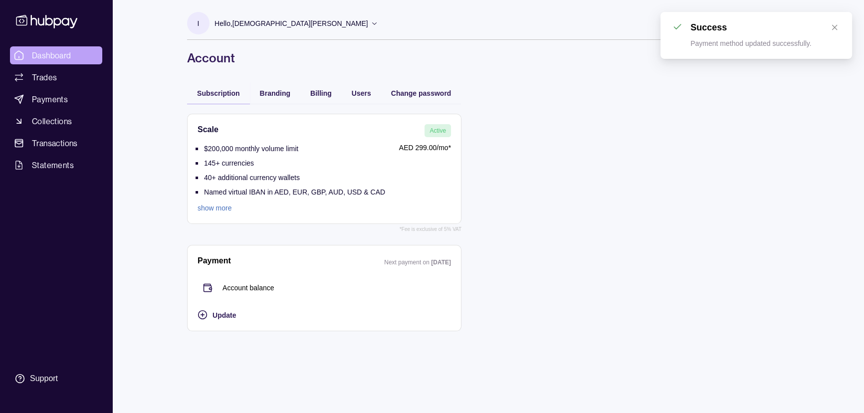
click at [74, 52] on link "Dashboard" at bounding box center [56, 55] width 92 height 18
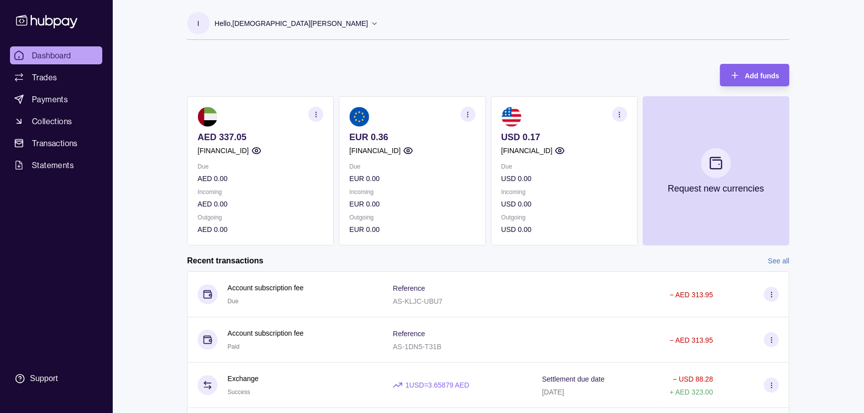
click at [238, 142] on p "AED 337.05" at bounding box center [260, 137] width 126 height 11
click at [236, 157] on section "AED 337.05 AE120960000536060001506 Due AED 0.00 Incoming AED 0.00 Outgoing AED …" at bounding box center [260, 170] width 147 height 149
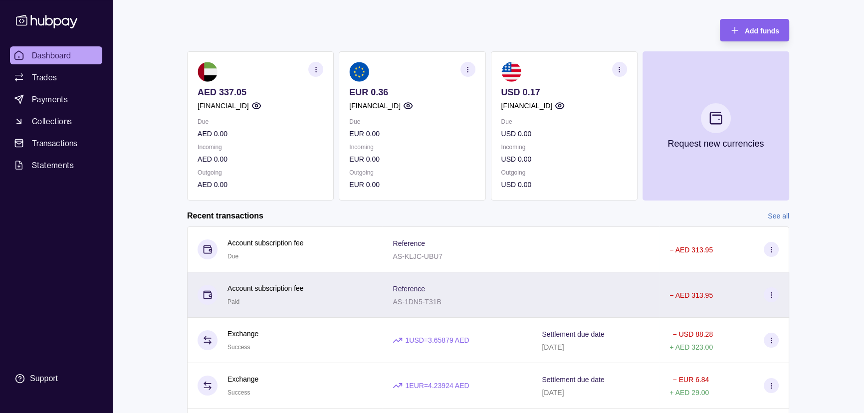
scroll to position [45, 0]
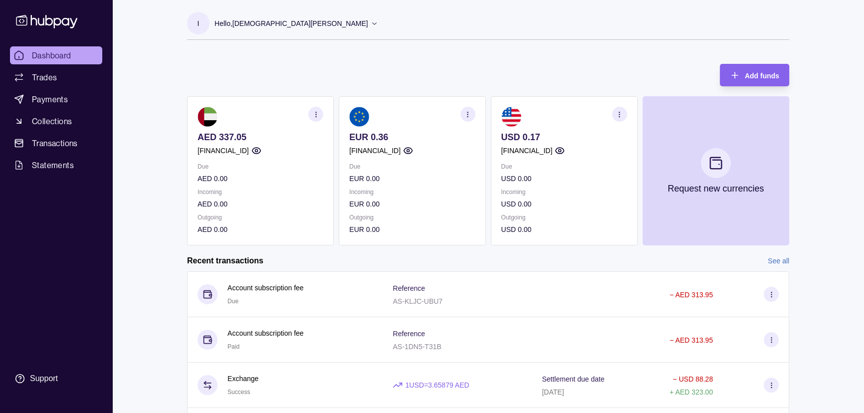
click at [250, 135] on p "AED 337.05" at bounding box center [260, 137] width 126 height 11
click at [244, 145] on p "[FINANCIAL_ID]" at bounding box center [222, 150] width 51 height 11
click at [65, 95] on span "Payments" at bounding box center [50, 99] width 36 height 12
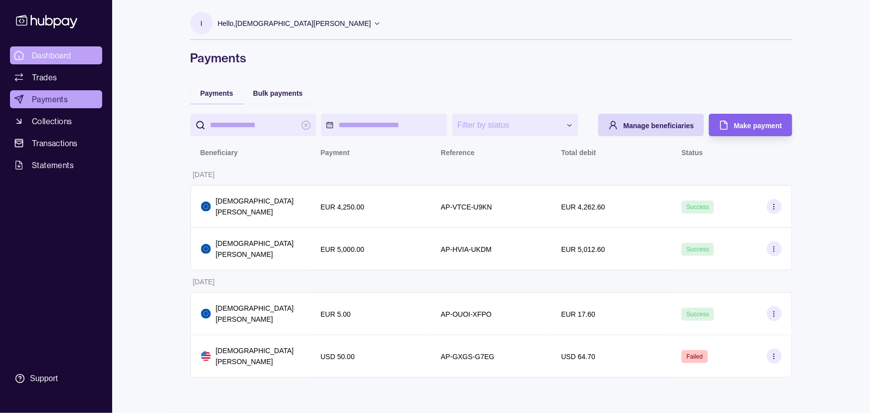
click at [52, 54] on span "Dashboard" at bounding box center [51, 55] width 39 height 12
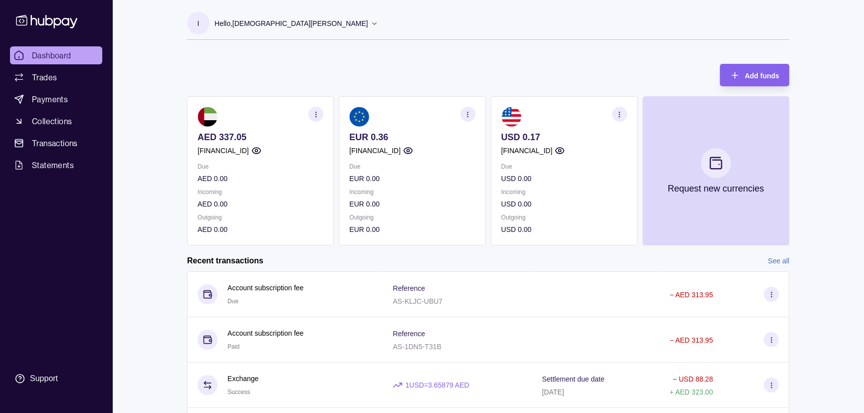
click at [227, 22] on p "Hello, [DEMOGRAPHIC_DATA][PERSON_NAME]" at bounding box center [291, 23] width 154 height 11
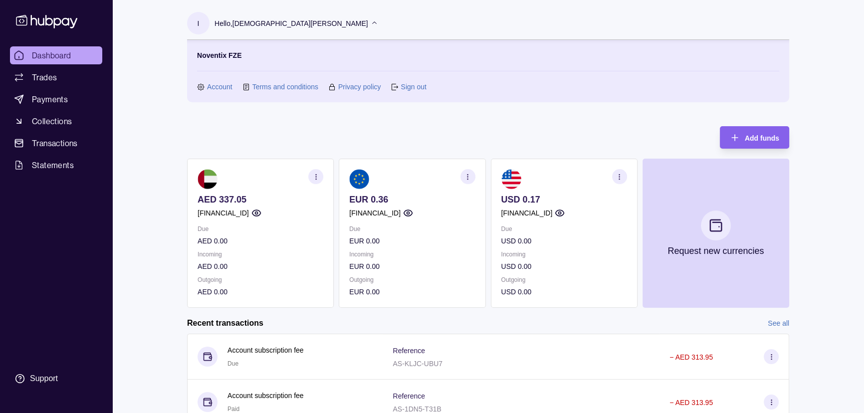
click at [207, 86] on link "Account" at bounding box center [219, 86] width 25 height 11
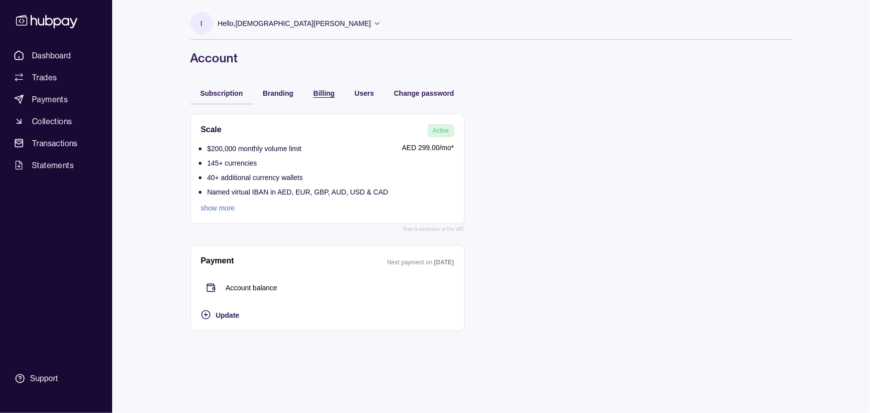
click at [328, 90] on span "Billing" at bounding box center [324, 93] width 21 height 8
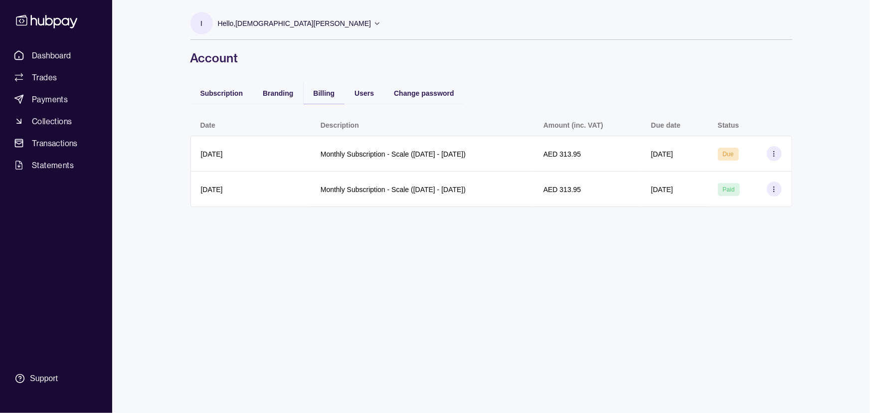
click at [687, 237] on div "I Hello, Islam SADAT Noventix FZE Account Terms and conditions Privacy policy S…" at bounding box center [492, 206] width 642 height 413
drag, startPoint x: 215, startPoint y: 123, endPoint x: 195, endPoint y: 123, distance: 19.4
click at [195, 123] on th "Date" at bounding box center [250, 125] width 120 height 22
click at [194, 129] on th "Date" at bounding box center [250, 125] width 120 height 22
click at [61, 55] on span "Dashboard" at bounding box center [51, 55] width 39 height 12
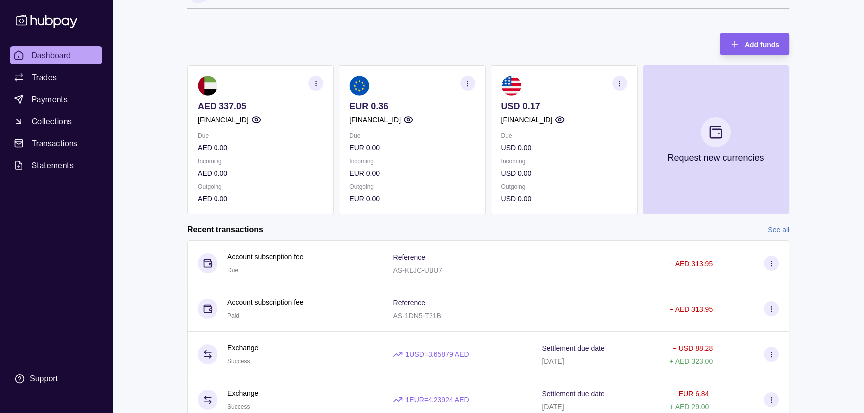
scroll to position [90, 0]
